Goal: Transaction & Acquisition: Book appointment/travel/reservation

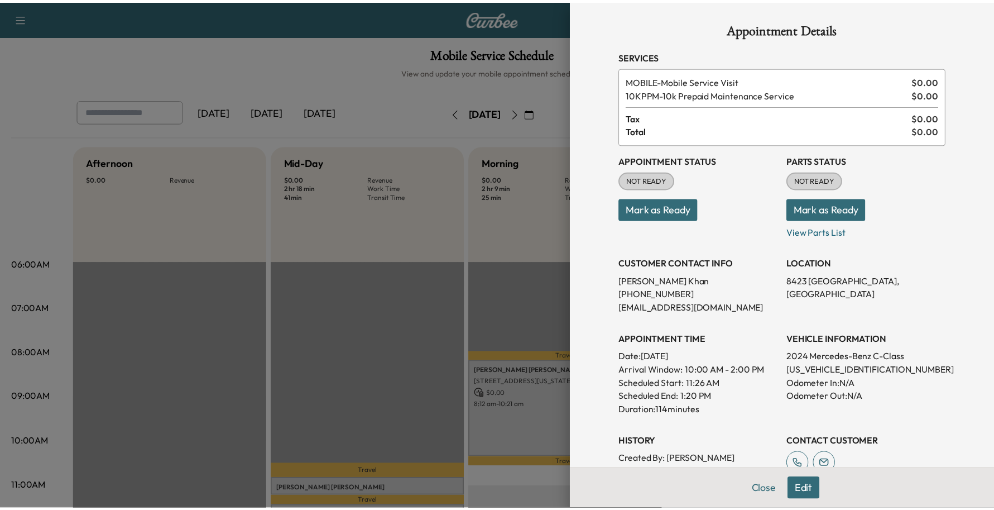
scroll to position [209, 0]
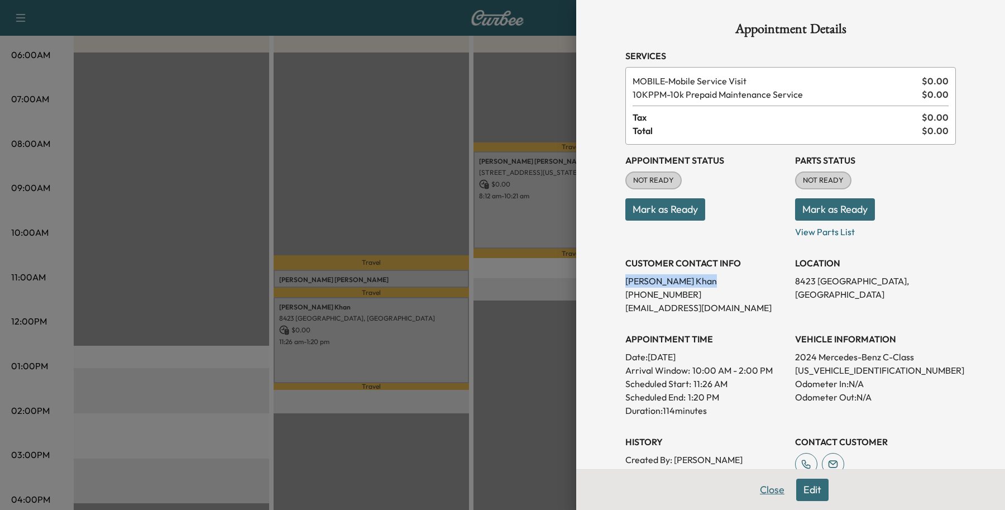
click at [768, 487] on button "Close" at bounding box center [772, 489] width 39 height 22
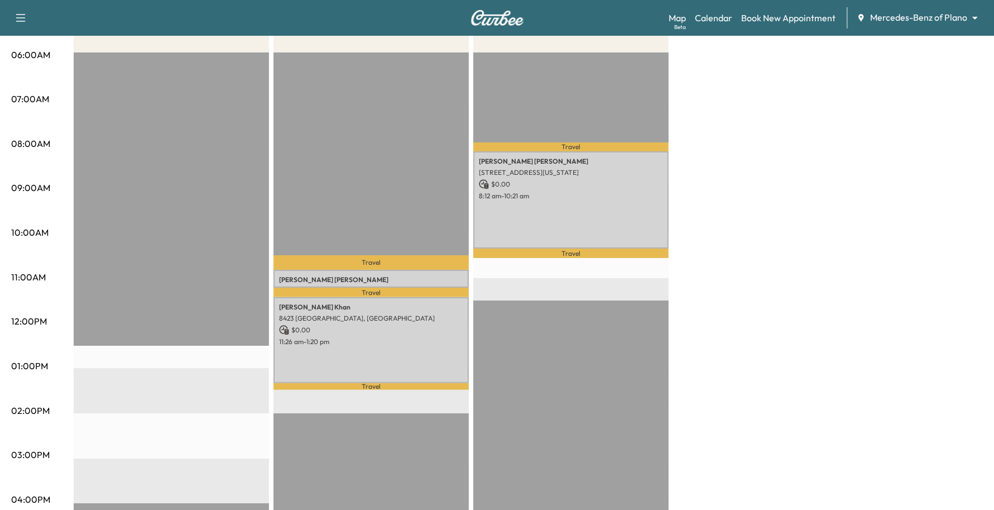
click at [443, 112] on div "Travel [PERSON_NAME] [STREET_ADDRESS] $ 0.00 10:49 am - 11:13 am Travel [PERSON…" at bounding box center [371, 412] width 195 height 721
drag, startPoint x: 690, startPoint y: 39, endPoint x: 701, endPoint y: 35, distance: 11.8
click at [691, 39] on div "Afternoon $ 0.00 Revenue EST Start Mid-Day $ 0.00 Revenue 2 hr 18 min Work Time…" at bounding box center [528, 354] width 909 height 837
click at [770, 21] on link "Book New Appointment" at bounding box center [788, 17] width 94 height 13
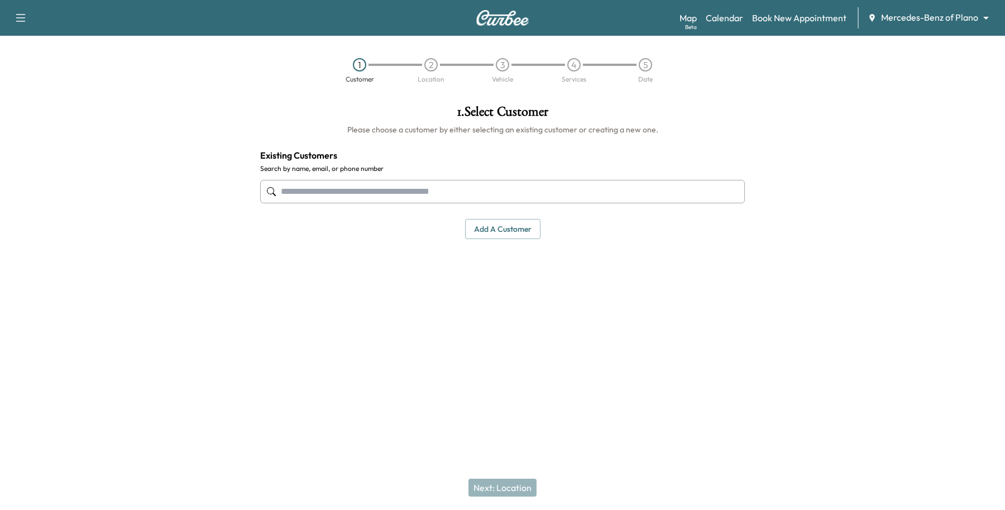
click at [335, 188] on input "text" at bounding box center [502, 191] width 485 height 23
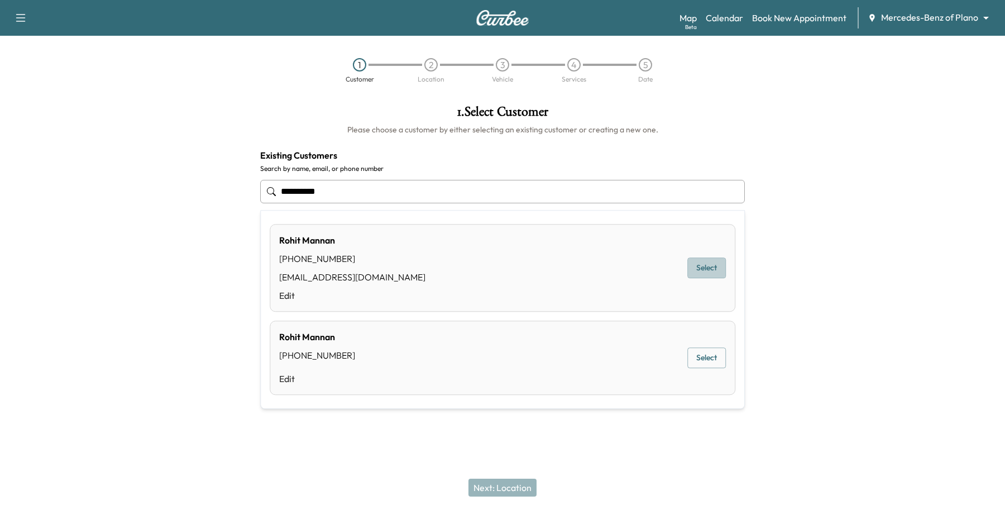
click at [718, 269] on button "Select" at bounding box center [706, 268] width 39 height 21
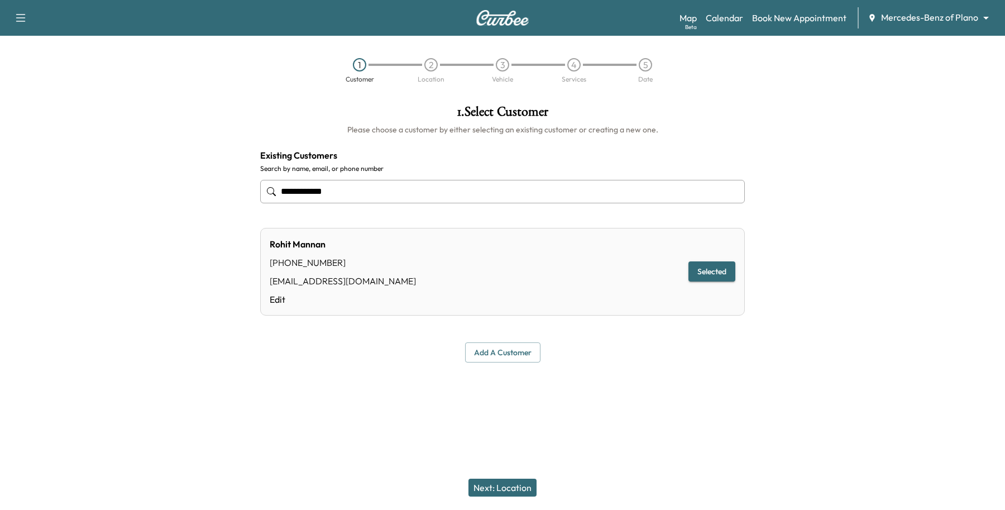
type input "**********"
click at [490, 480] on button "Next: Location" at bounding box center [502, 487] width 68 height 18
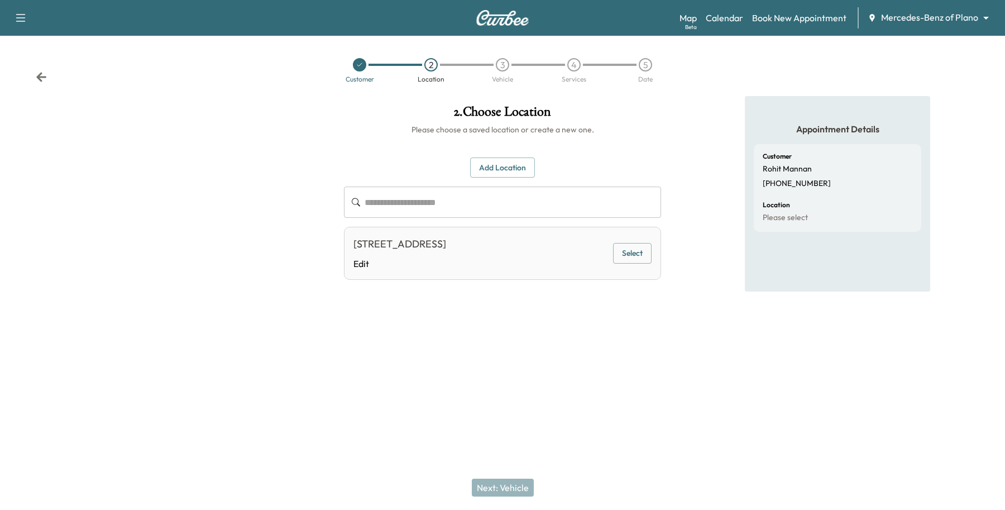
click at [508, 168] on button "Add Location" at bounding box center [502, 167] width 65 height 21
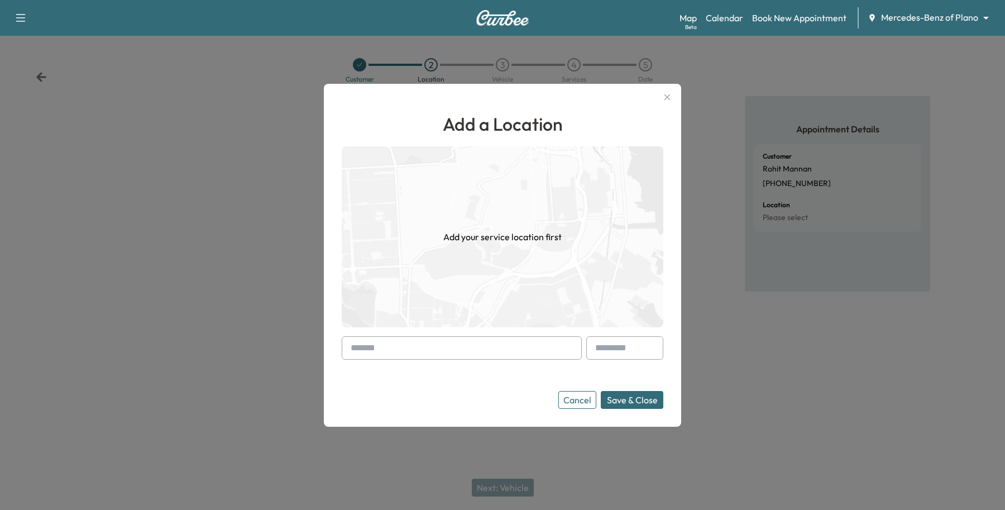
click at [356, 343] on div at bounding box center [352, 347] width 13 height 13
click at [365, 342] on input "text" at bounding box center [462, 347] width 240 height 23
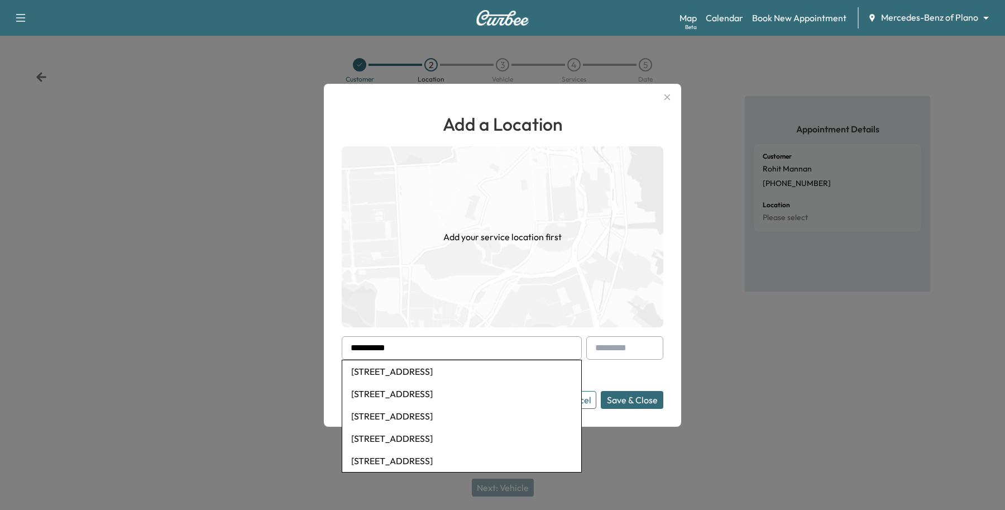
click at [389, 370] on li "[STREET_ADDRESS]" at bounding box center [461, 371] width 239 height 22
type input "**********"
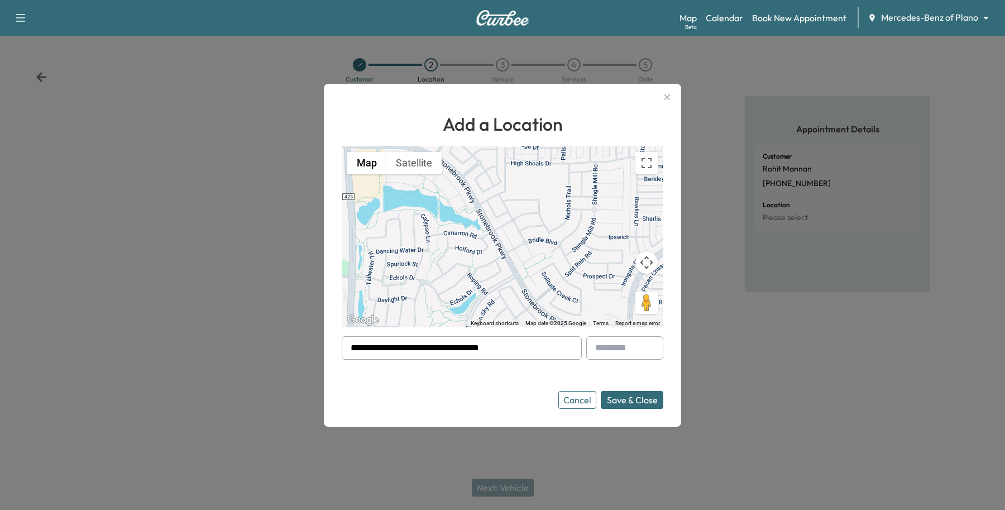
click at [631, 399] on button "Save & Close" at bounding box center [632, 400] width 63 height 18
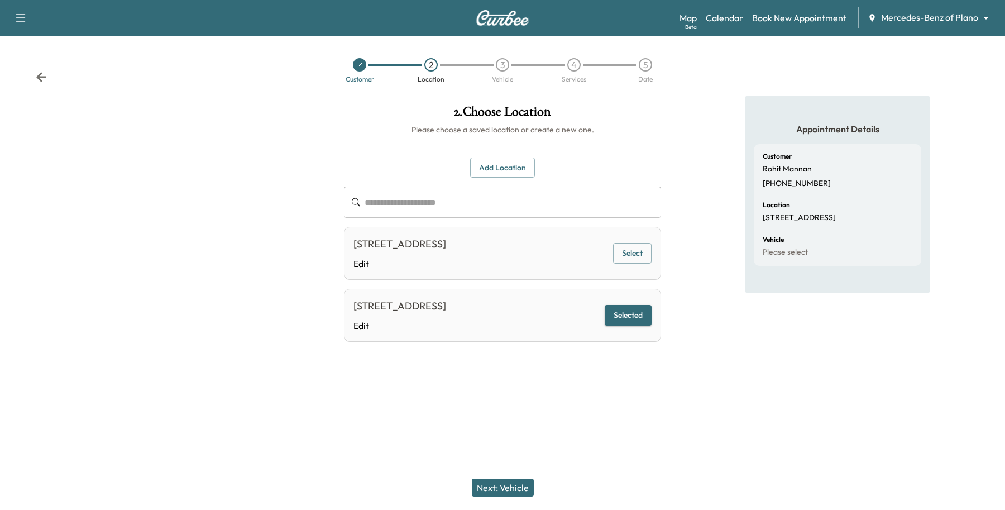
click at [528, 486] on button "Next: Vehicle" at bounding box center [503, 487] width 62 height 18
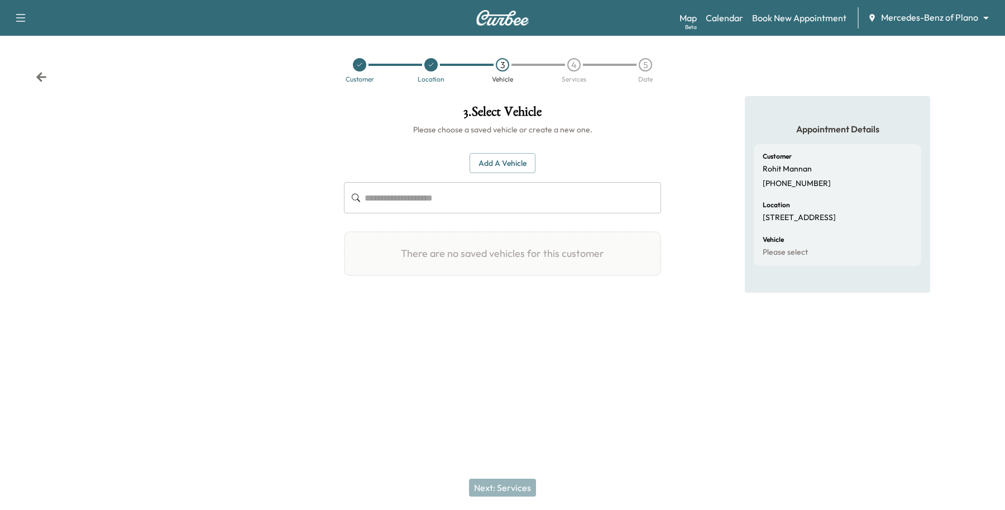
click at [476, 171] on button "Add a Vehicle" at bounding box center [503, 163] width 66 height 21
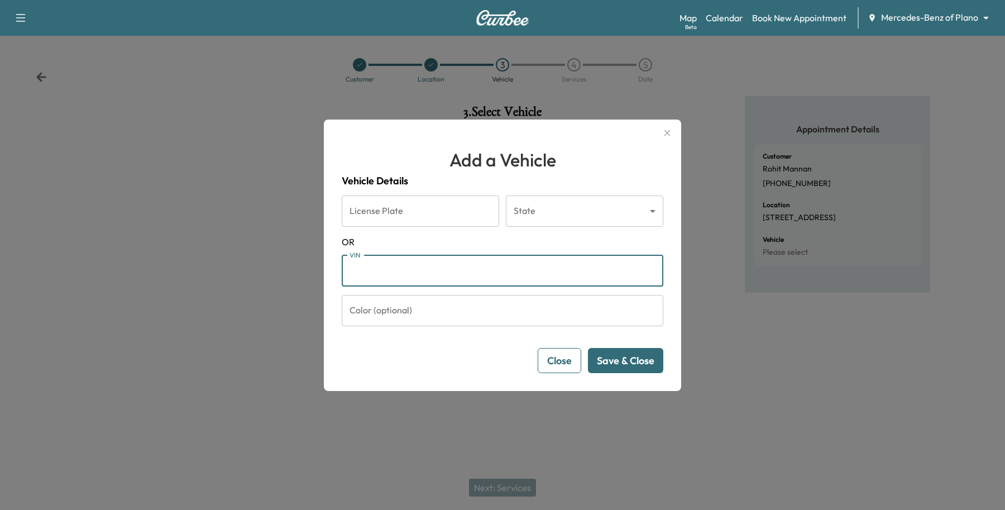
click at [346, 266] on input "VIN" at bounding box center [503, 270] width 322 height 31
type input "**********"
click at [629, 356] on button "Save & Close" at bounding box center [625, 360] width 75 height 25
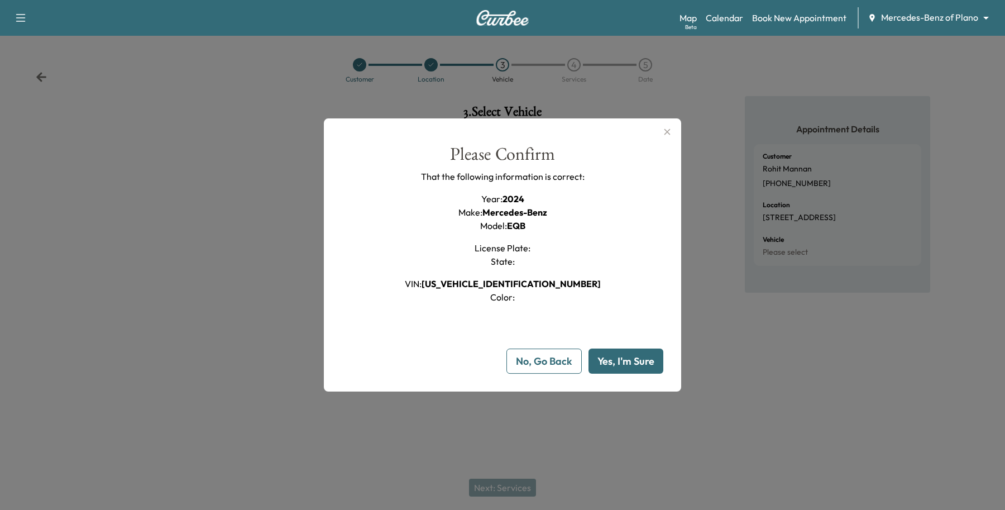
click at [630, 361] on button "Yes, I'm Sure" at bounding box center [625, 360] width 75 height 25
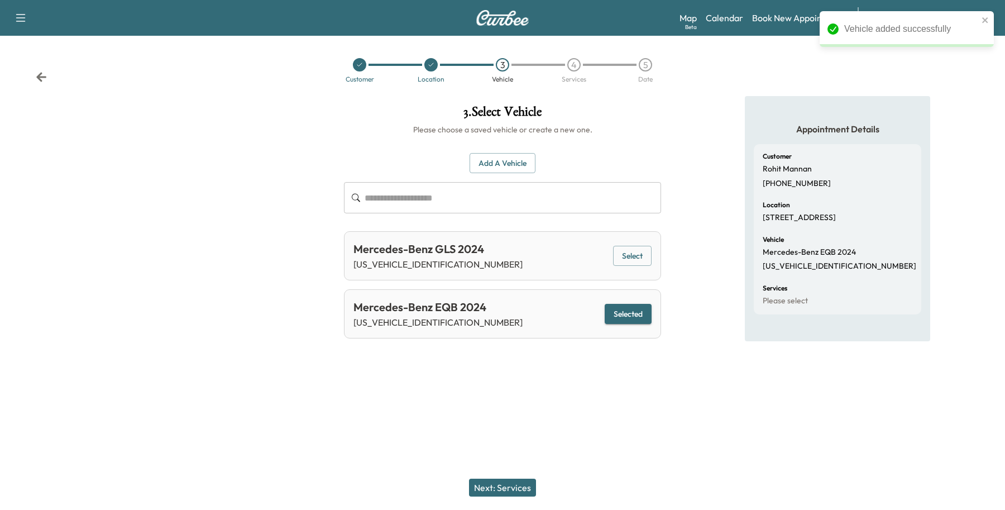
click at [511, 485] on button "Next: Services" at bounding box center [502, 487] width 67 height 18
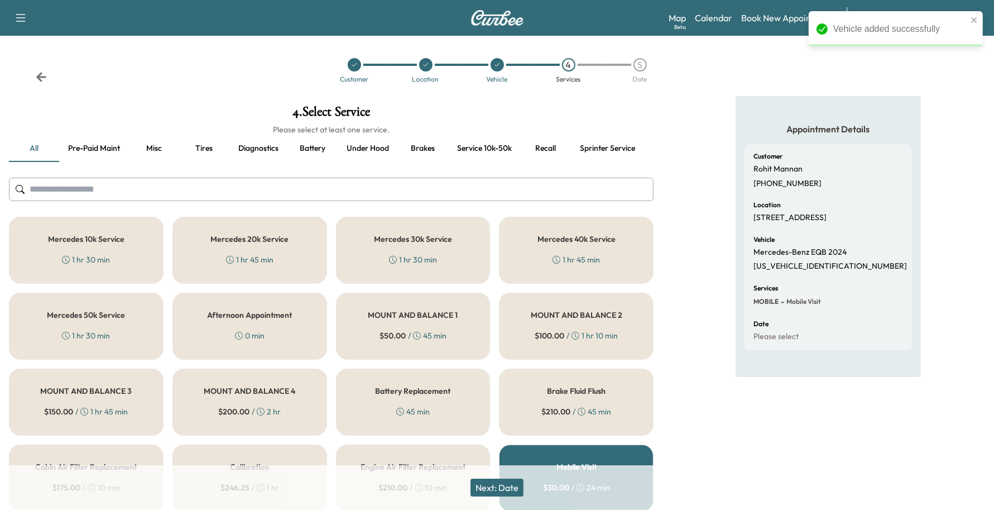
drag, startPoint x: 123, startPoint y: 257, endPoint x: 172, endPoint y: 276, distance: 52.7
click at [126, 261] on div "Mercedes 10k Service 1 hr 30 min" at bounding box center [86, 250] width 155 height 67
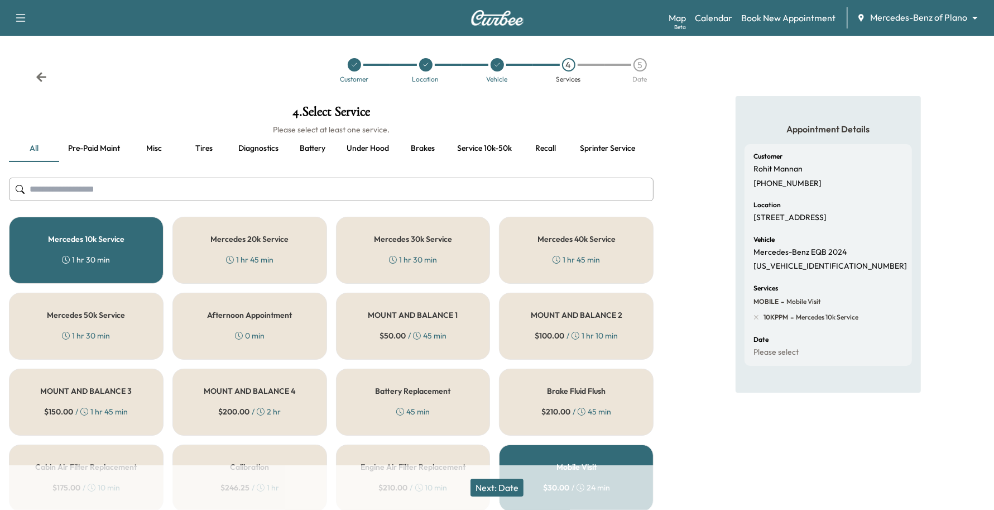
click at [506, 479] on button "Next: Date" at bounding box center [497, 487] width 53 height 18
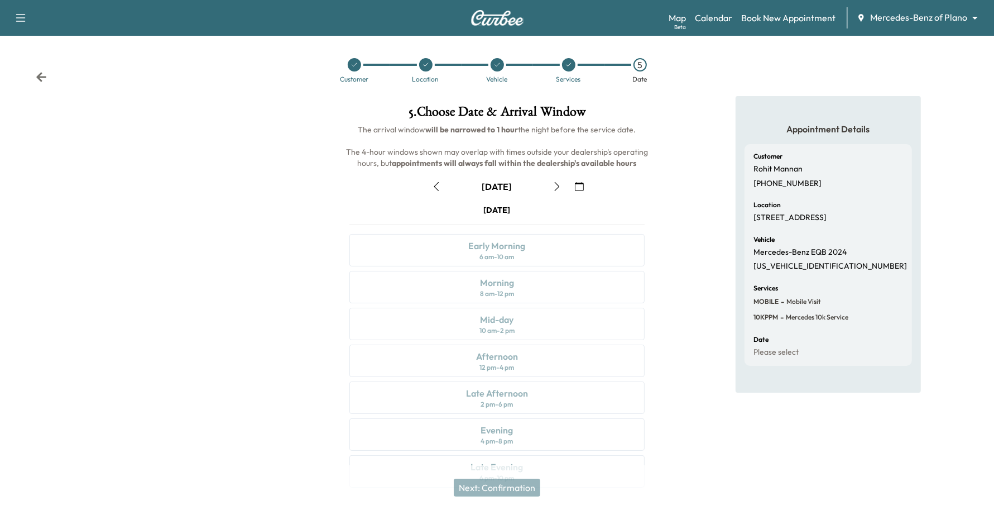
click at [564, 193] on button "button" at bounding box center [557, 187] width 19 height 18
click at [540, 401] on div "Late Afternoon 2 pm - 6 pm" at bounding box center [497, 397] width 296 height 32
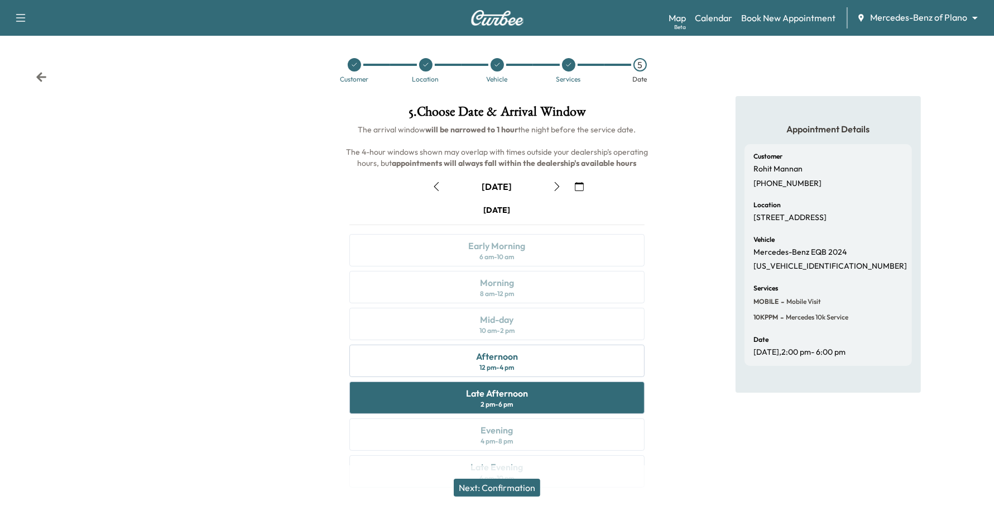
click at [492, 486] on button "Next: Confirmation" at bounding box center [497, 487] width 87 height 18
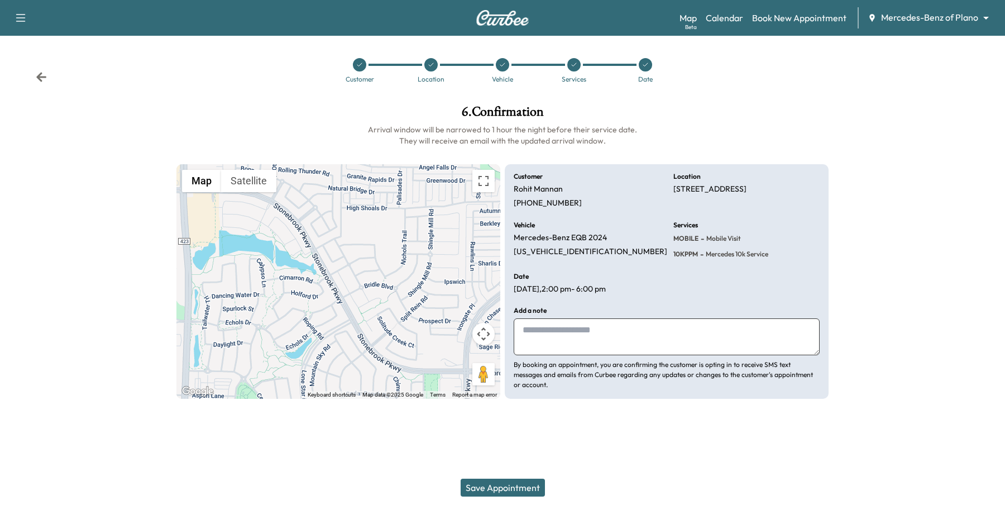
click at [494, 484] on button "Save Appointment" at bounding box center [503, 487] width 84 height 18
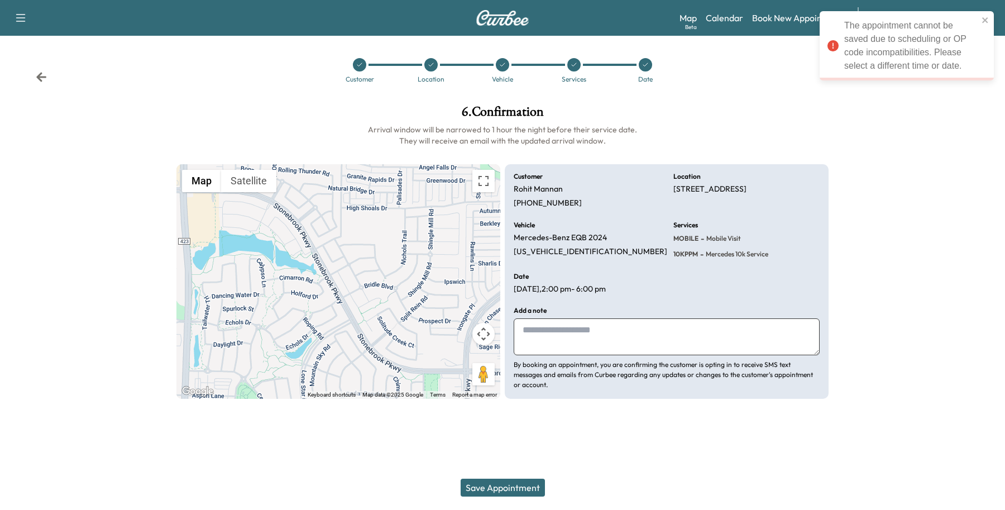
click at [568, 66] on div at bounding box center [573, 64] width 13 height 13
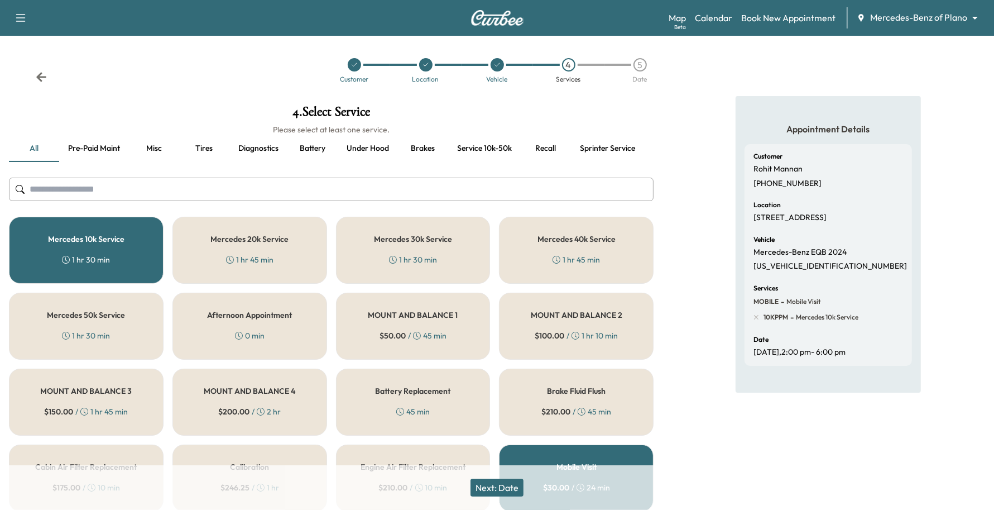
click at [486, 481] on button "Next: Date" at bounding box center [497, 487] width 53 height 18
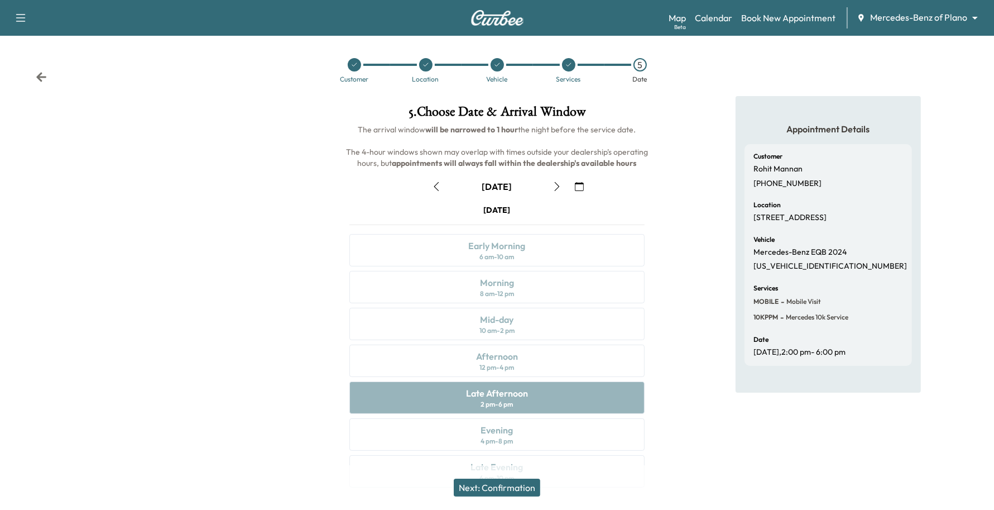
click at [437, 185] on icon "button" at bounding box center [436, 186] width 9 height 9
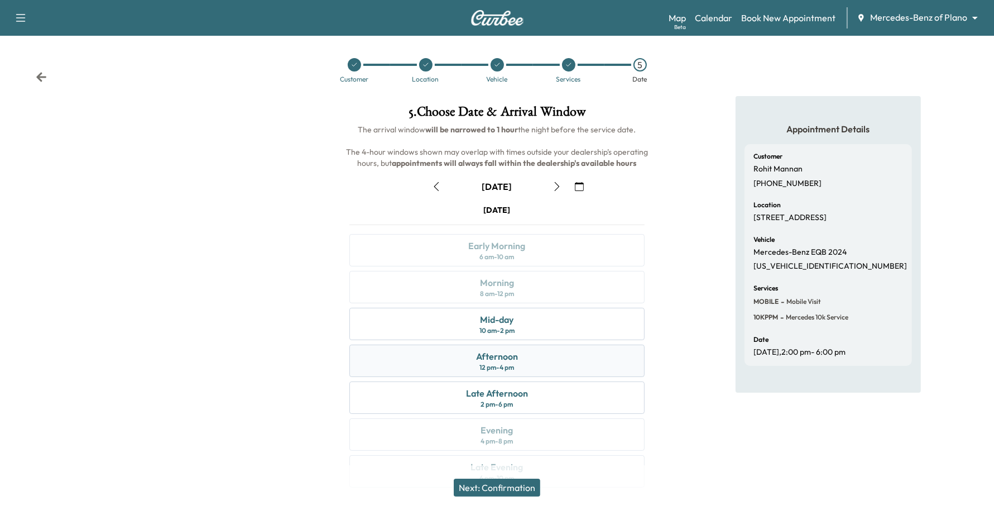
click at [494, 366] on div "12 pm - 4 pm" at bounding box center [497, 367] width 35 height 9
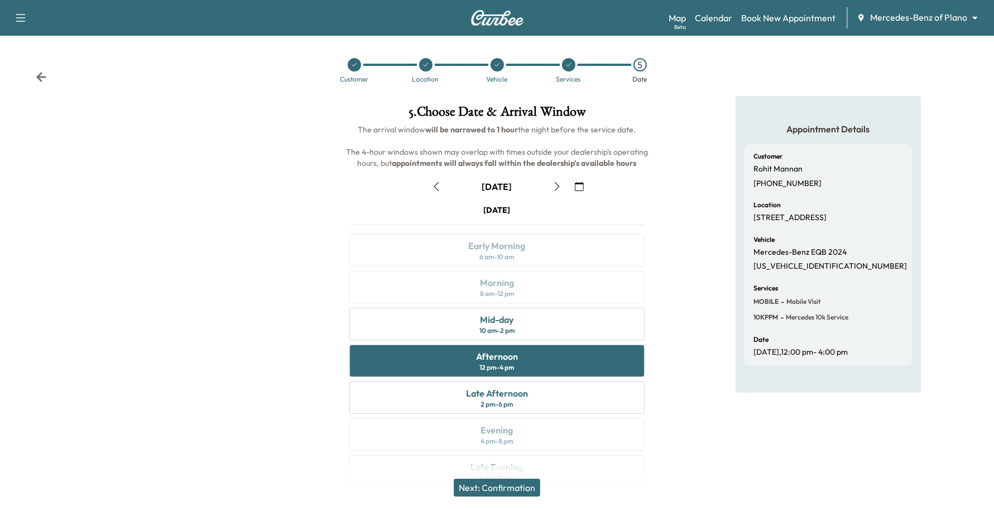
click at [553, 180] on button "button" at bounding box center [557, 187] width 19 height 18
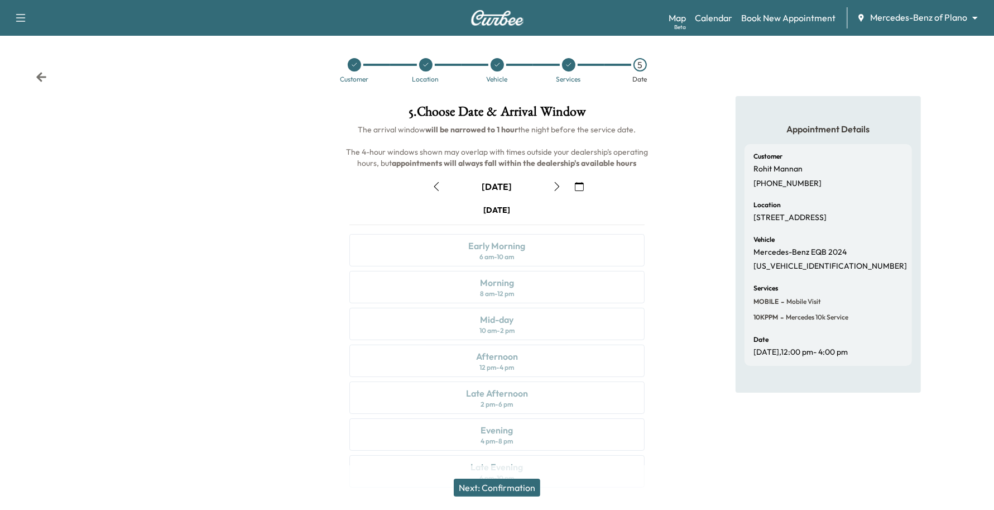
click at [434, 190] on icon "button" at bounding box center [436, 186] width 9 height 9
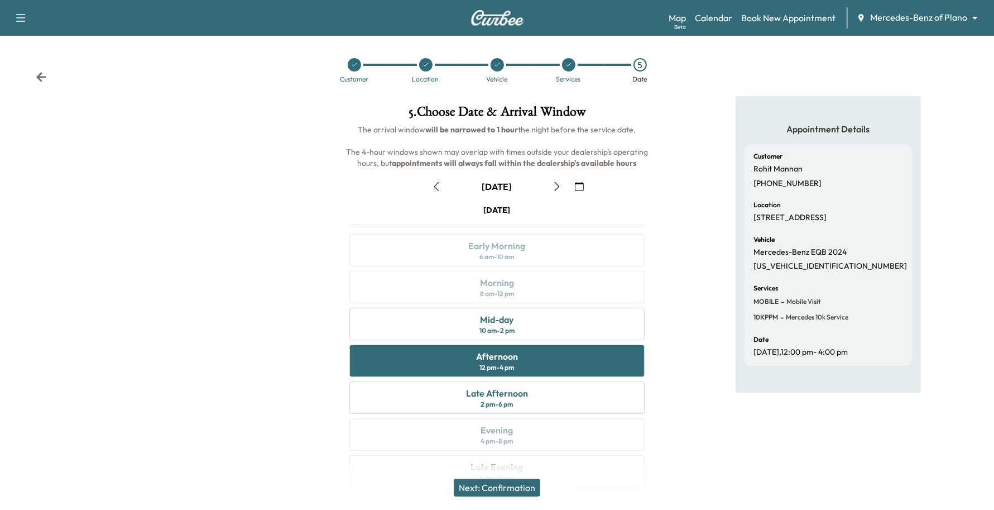
click at [571, 184] on button "button" at bounding box center [579, 187] width 19 height 18
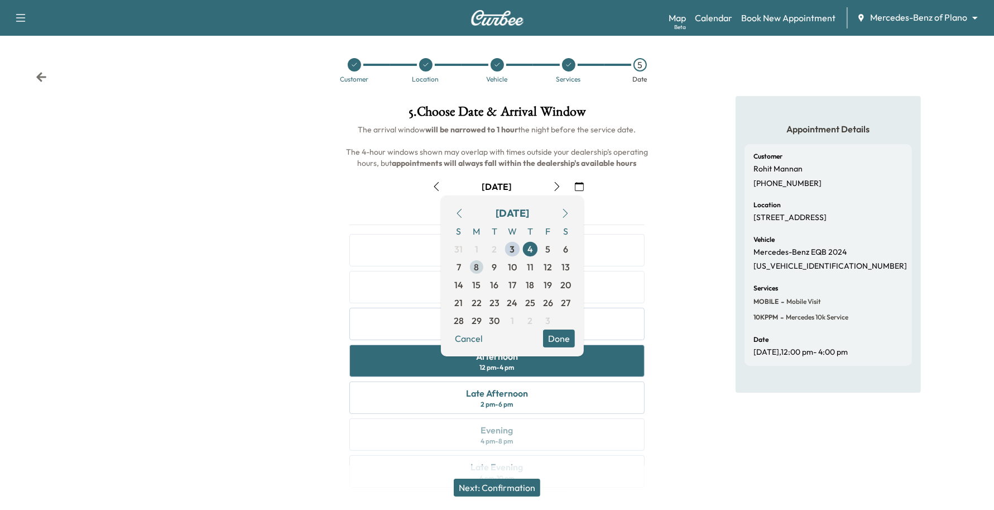
click at [472, 266] on span "8" at bounding box center [477, 267] width 18 height 18
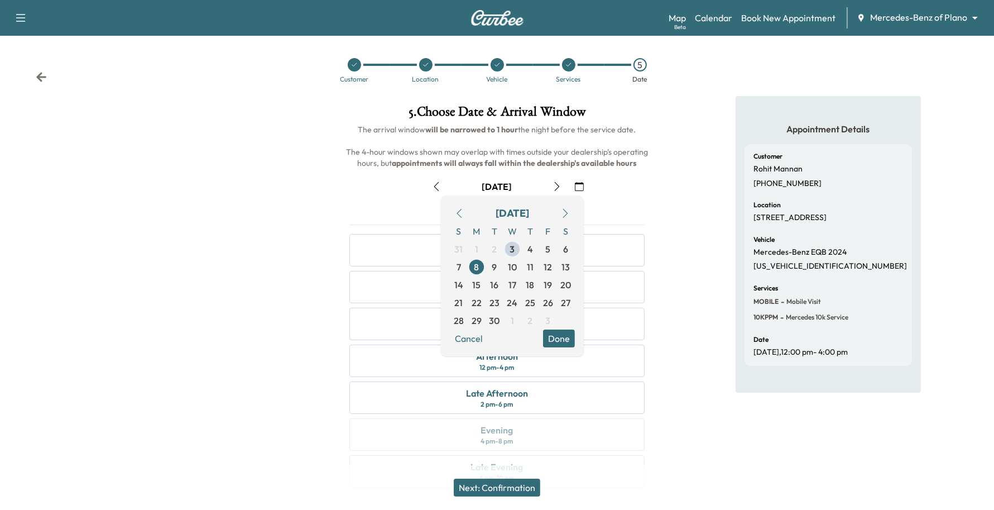
click at [571, 336] on button "Done" at bounding box center [559, 338] width 32 height 18
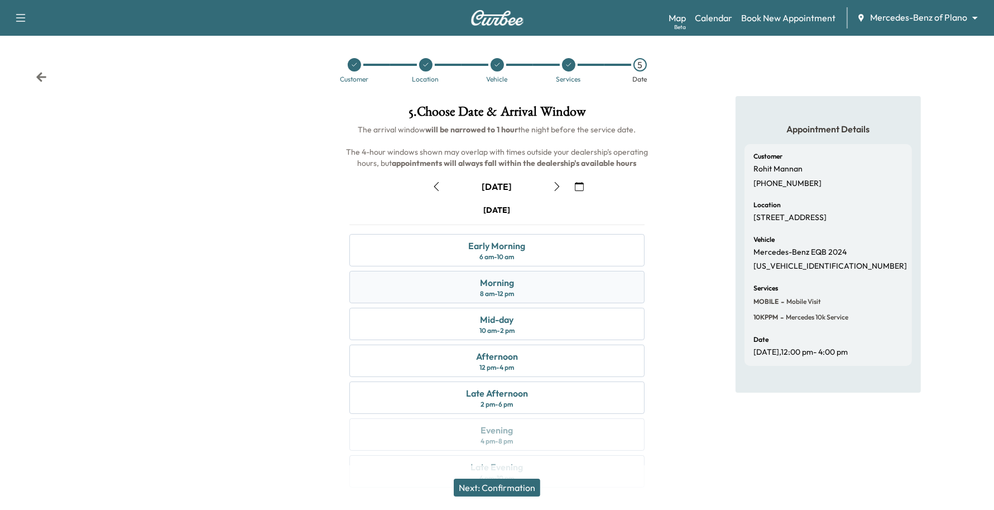
click at [521, 296] on div "Morning 8 am - 12 pm" at bounding box center [497, 287] width 296 height 32
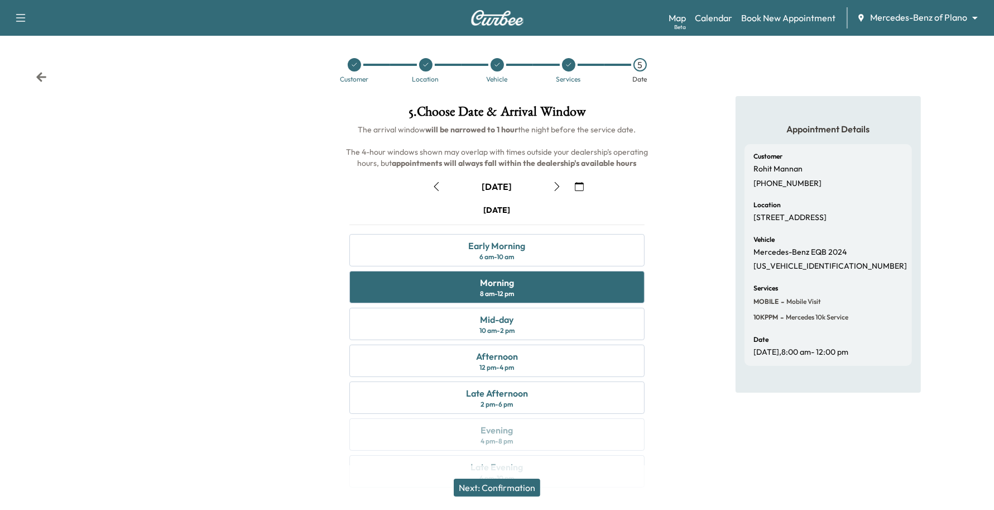
click at [516, 492] on button "Next: Confirmation" at bounding box center [497, 487] width 87 height 18
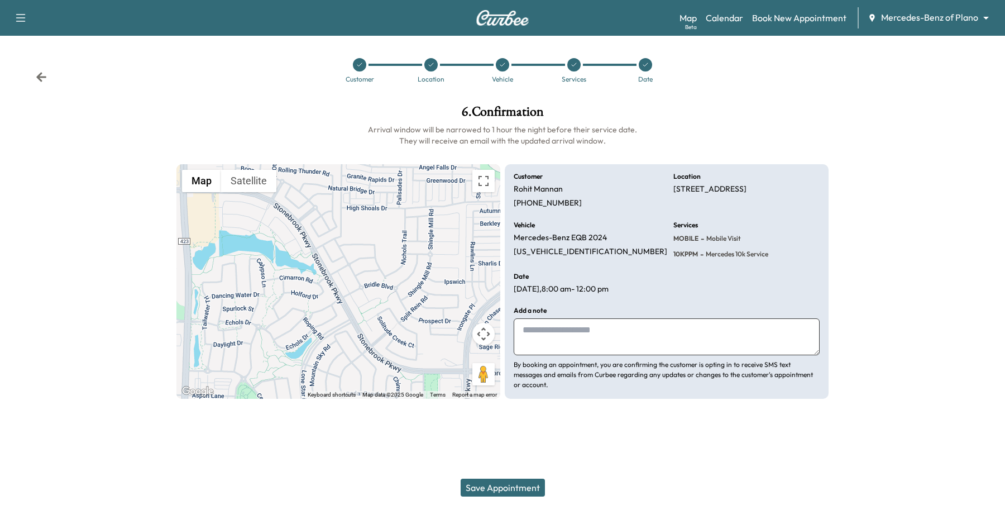
click at [518, 486] on button "Save Appointment" at bounding box center [503, 487] width 84 height 18
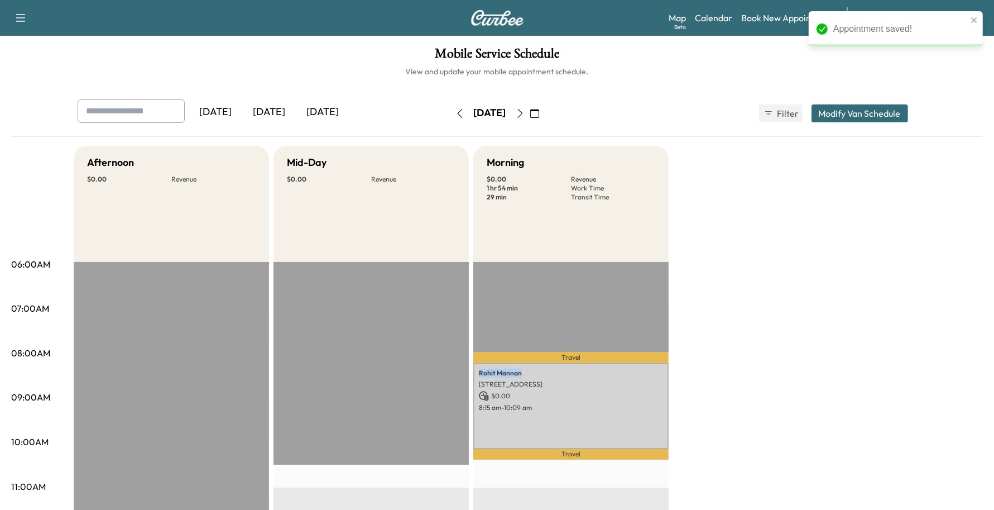
drag, startPoint x: 524, startPoint y: 371, endPoint x: 471, endPoint y: 371, distance: 53.0
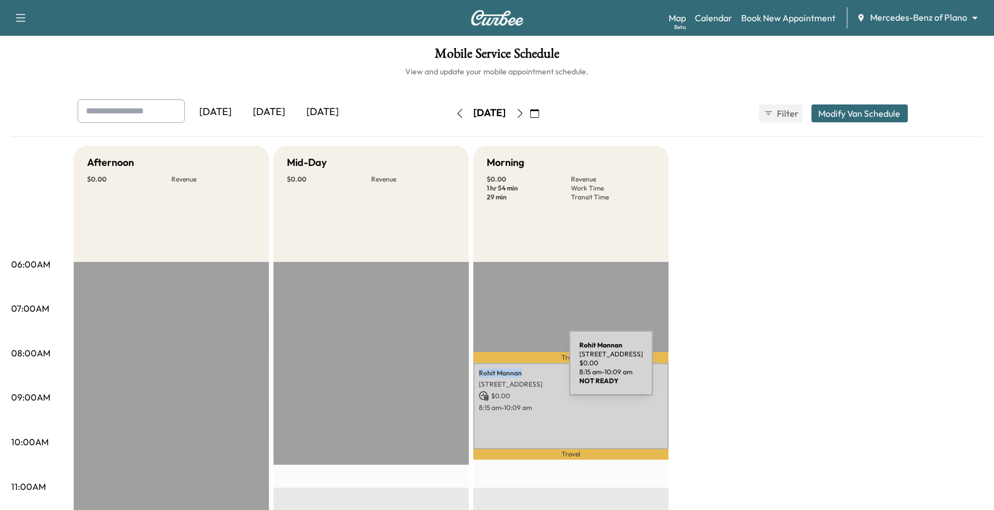
copy p "[PERSON_NAME]"
